Goal: Task Accomplishment & Management: Use online tool/utility

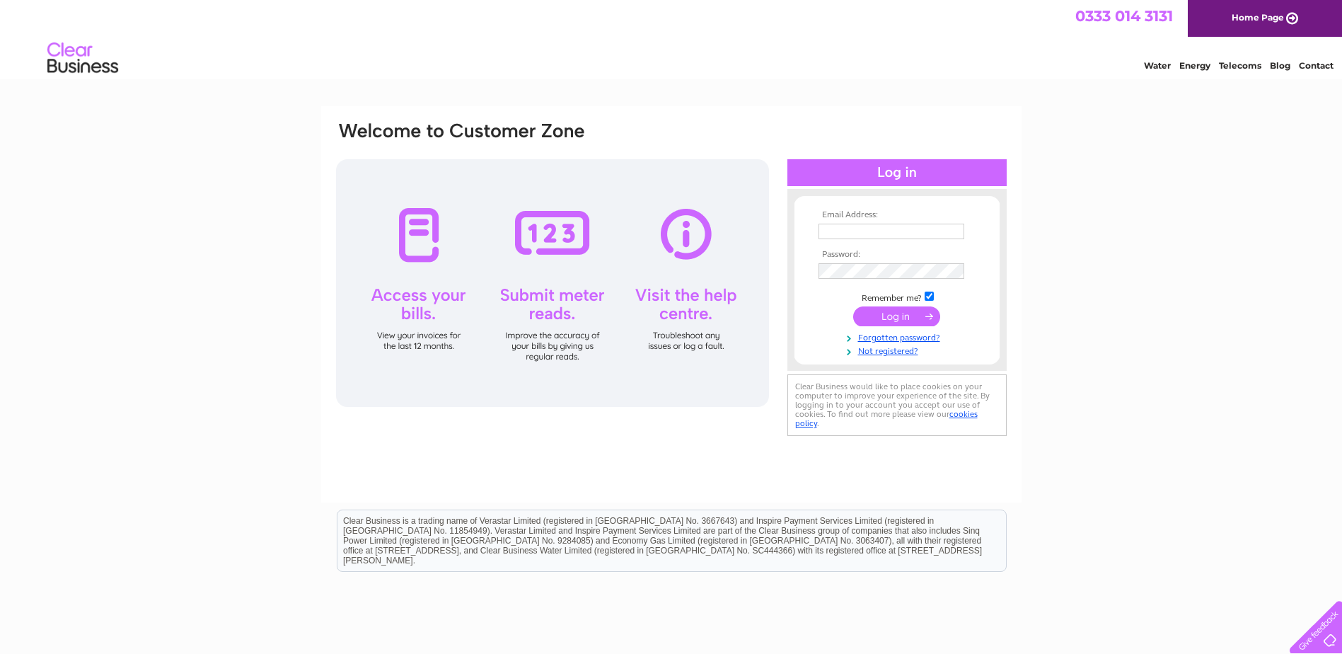
type input "[EMAIL_ADDRESS][DOMAIN_NAME]"
click at [893, 315] on input "submit" at bounding box center [896, 316] width 87 height 20
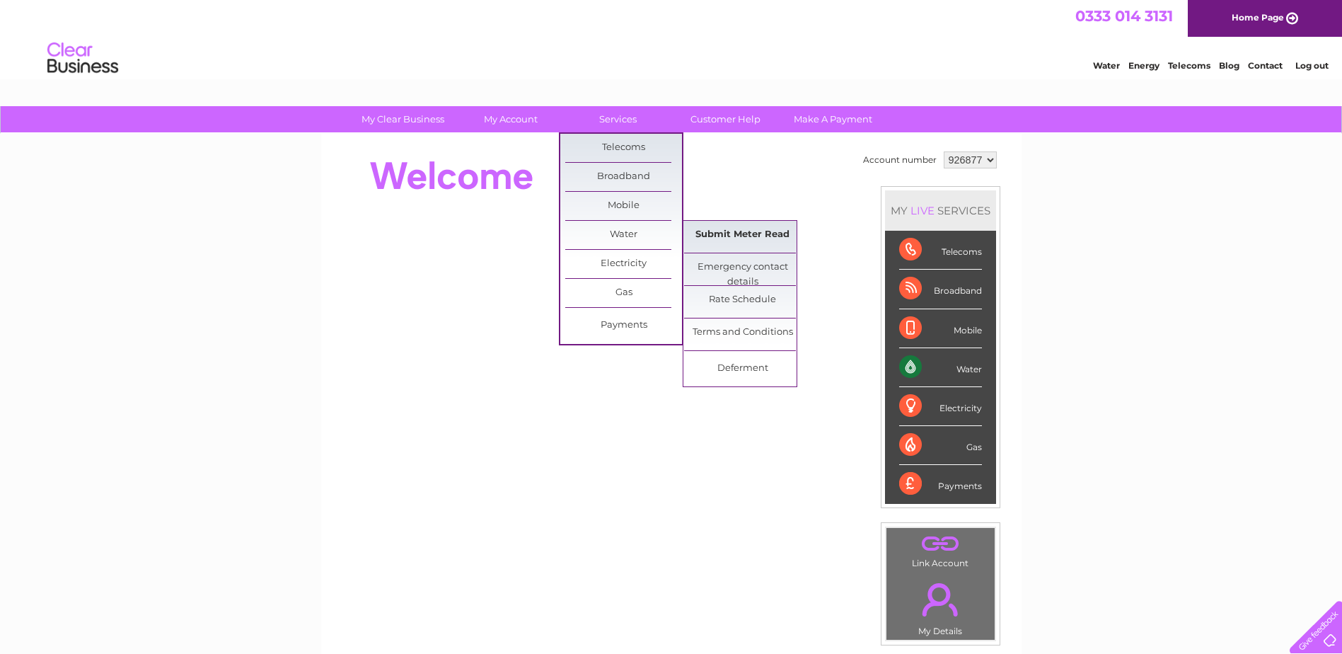
click at [746, 236] on link "Submit Meter Read" at bounding box center [742, 235] width 117 height 28
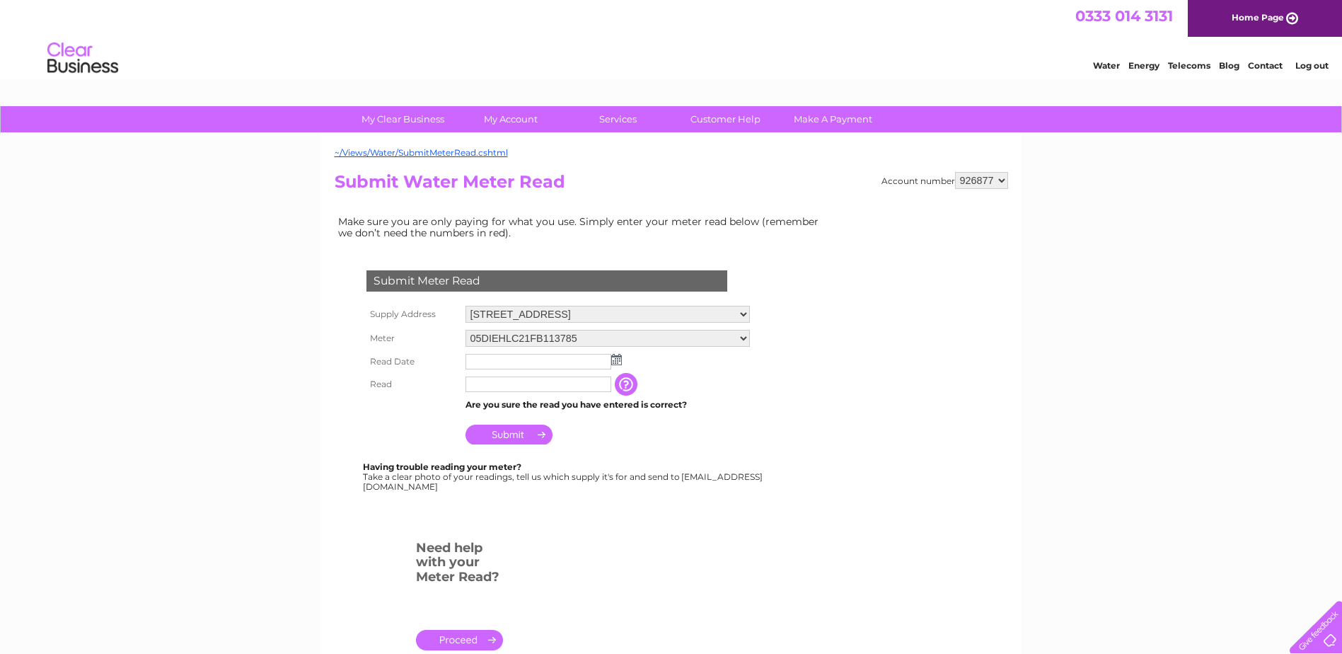
click at [617, 360] on img at bounding box center [616, 359] width 11 height 11
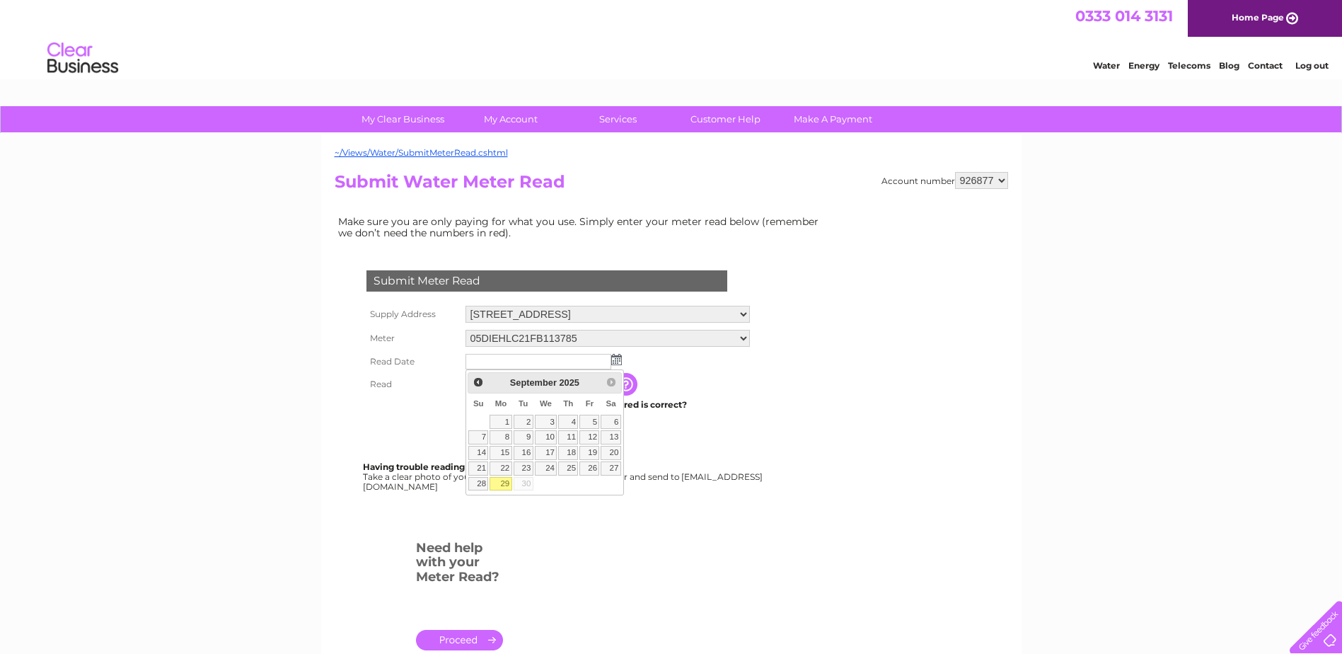
click at [505, 483] on link "29" at bounding box center [500, 484] width 22 height 14
type input "2025/09/29"
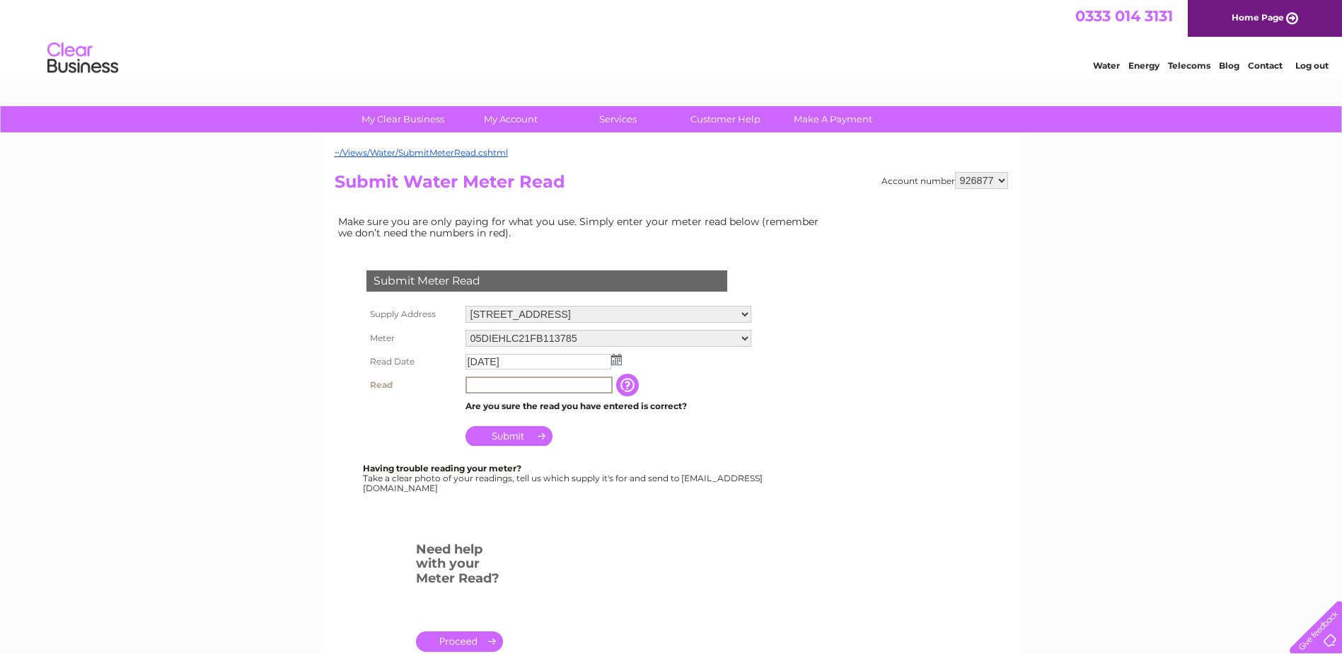
click at [506, 383] on input "text" at bounding box center [538, 384] width 147 height 17
click at [634, 386] on input "button" at bounding box center [627, 384] width 25 height 23
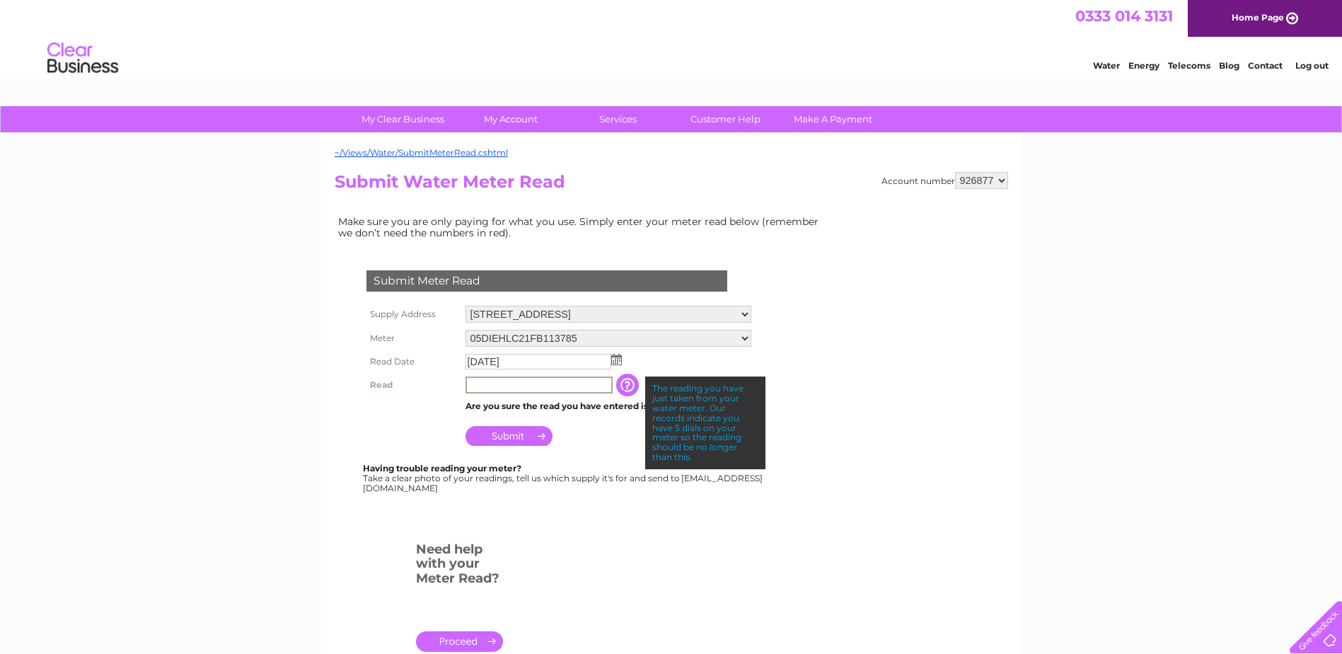
click at [578, 385] on input "text" at bounding box center [538, 384] width 147 height 17
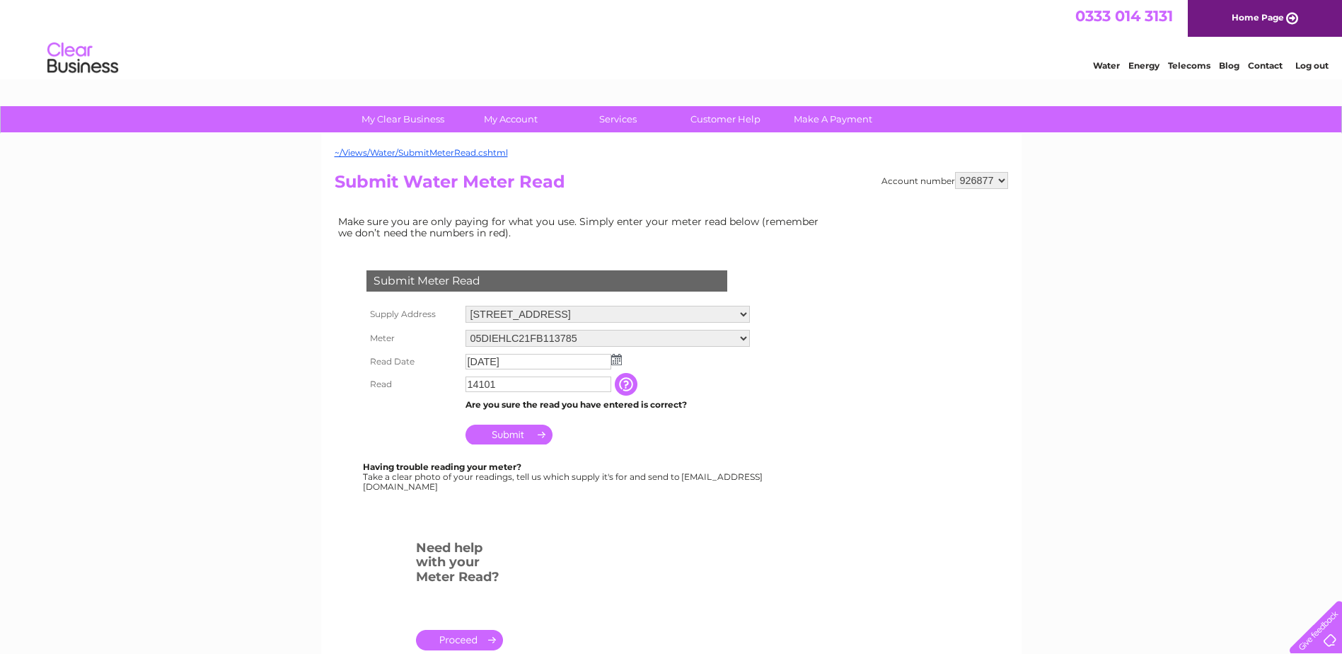
click at [516, 431] on input "Submit" at bounding box center [508, 434] width 87 height 20
click at [501, 383] on input "14101" at bounding box center [538, 384] width 146 height 16
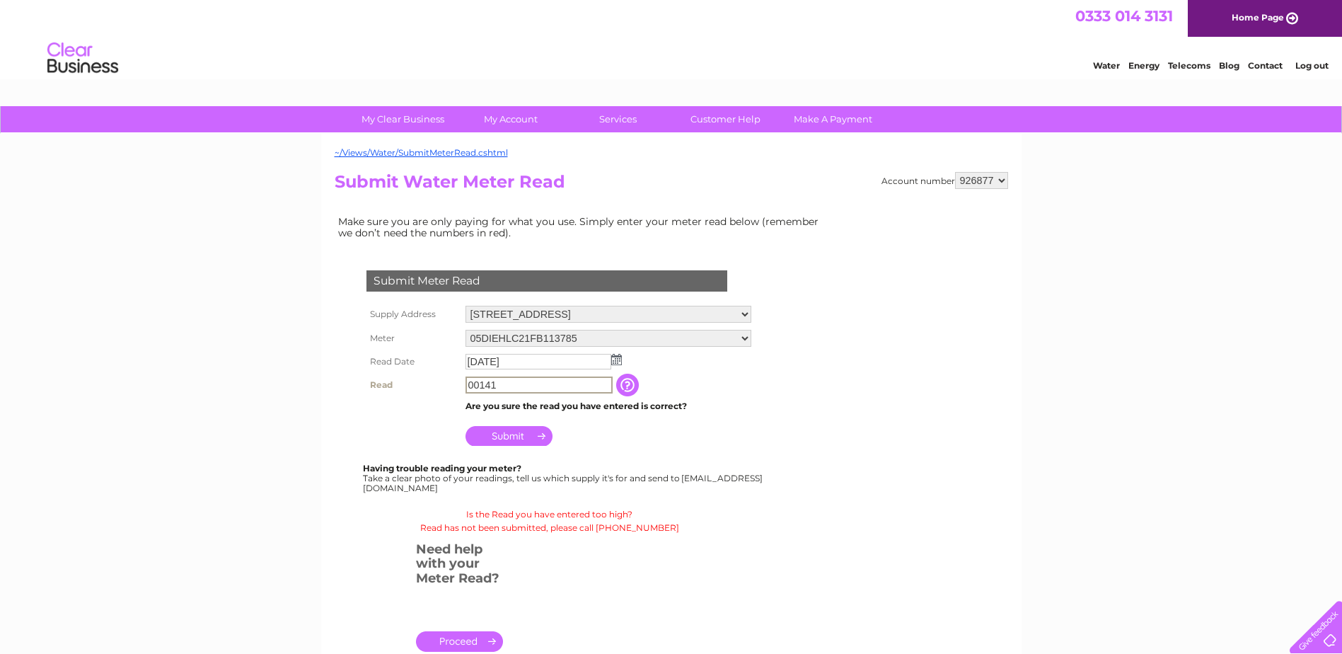
type input "00141"
click at [511, 435] on input "Submit" at bounding box center [508, 436] width 87 height 20
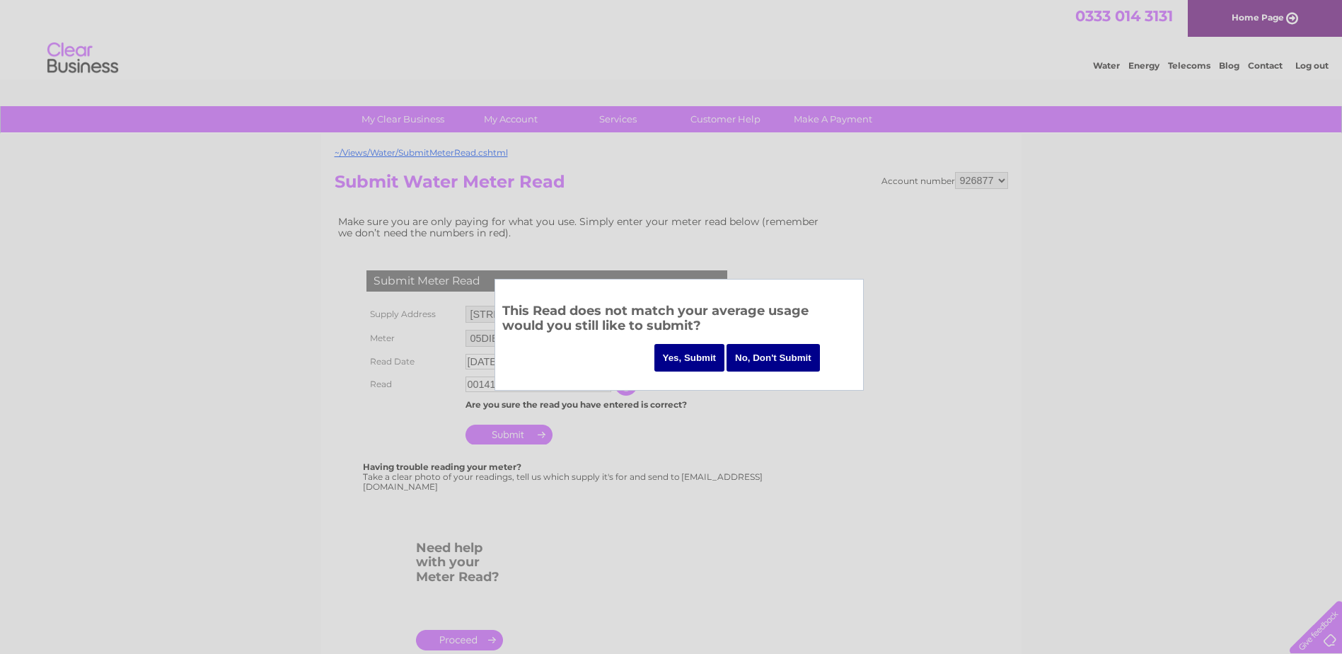
click at [774, 354] on input "No, Don't Submit" at bounding box center [772, 358] width 93 height 28
